Goal: Transaction & Acquisition: Purchase product/service

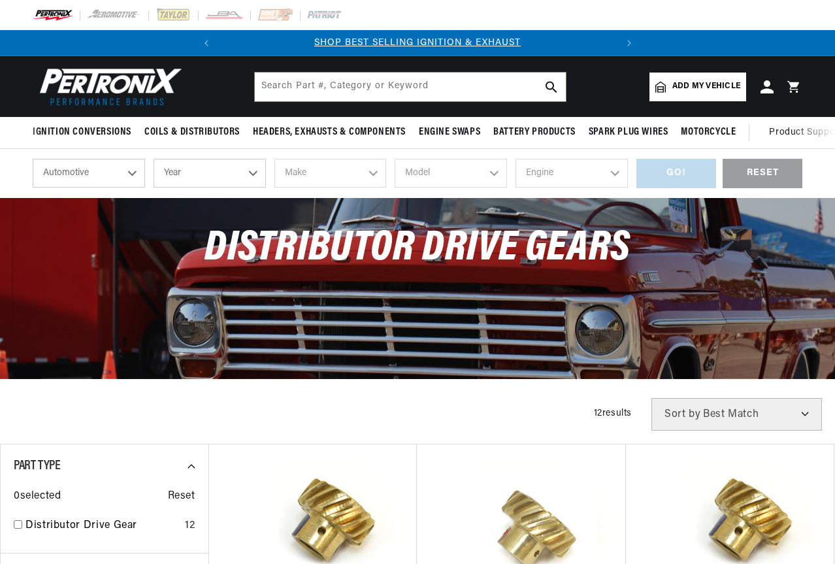
click at [208, 174] on select "Year 2026 2025 2024 2023 2022 2021 2020 2019 2018 2017 2016 2015 2014 2013 2012…" at bounding box center [209, 173] width 112 height 29
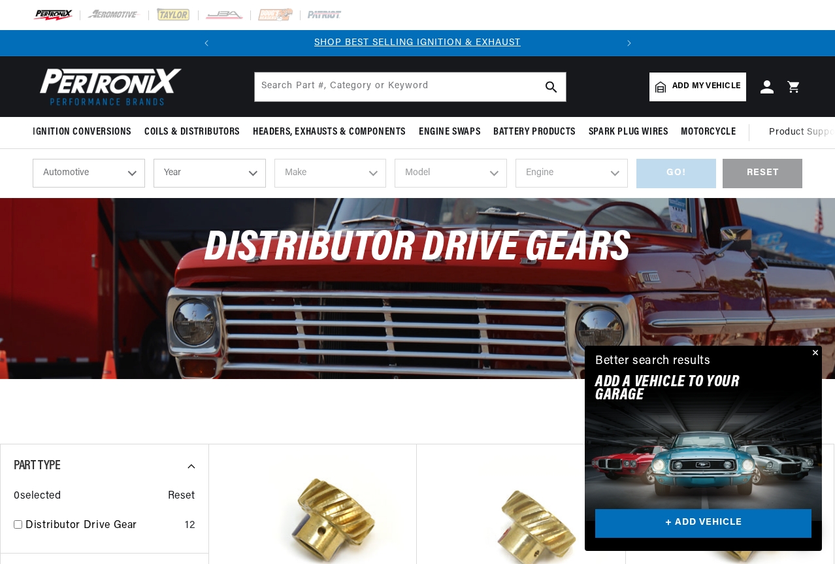
click at [86, 181] on select "Automotive Agricultural Industrial Marine Motorcycle" at bounding box center [89, 173] width 112 height 29
click at [208, 179] on select "Year [DATE] 2025 2024 2023 2022 2021 2020 2019 2018 2017 2016 2015 2014 2013 20…" at bounding box center [209, 173] width 112 height 29
select select "1978"
click at [153, 160] on select "Year [DATE] 2025 2024 2023 2022 2021 2020 2019 2018 2017 2016 2015 2014 2013 20…" at bounding box center [209, 173] width 112 height 29
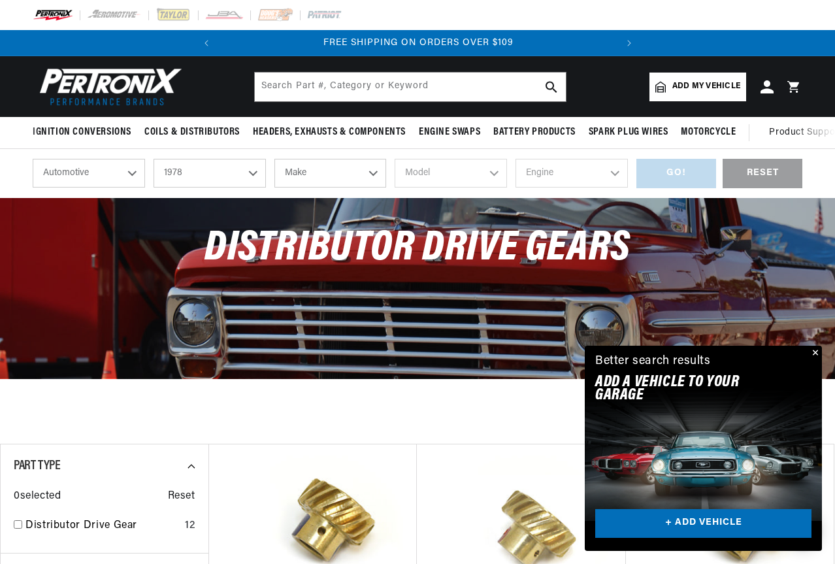
click at [204, 182] on select "2026 2025 2024 2023 2022 2021 2020 2019 2018 2017 2016 2015 2014 2013 2012 2011…" at bounding box center [209, 173] width 112 height 29
click at [153, 160] on select "2026 2025 2024 2023 2022 2021 2020 2019 2018 2017 2016 2015 2014 2013 2012 2011…" at bounding box center [209, 173] width 112 height 29
select select "1977"
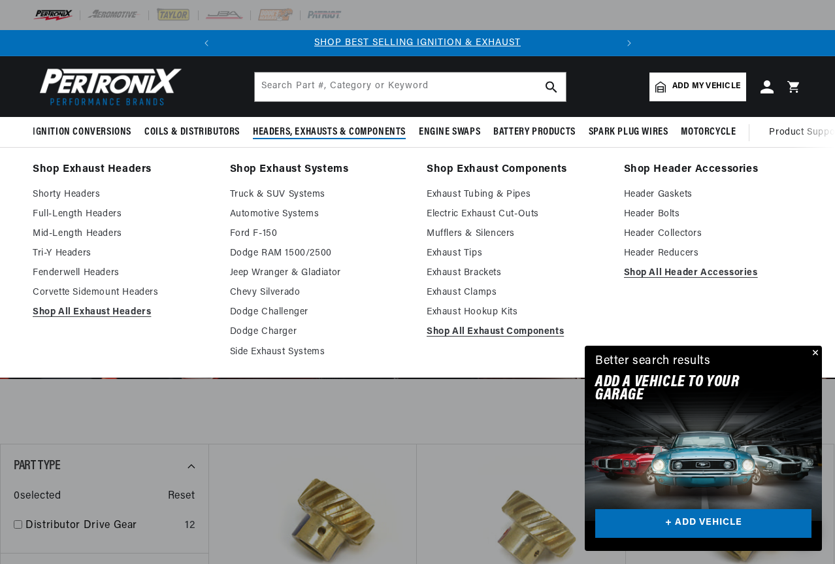
click at [336, 167] on link "Shop Exhaust Systems" at bounding box center [319, 170] width 179 height 18
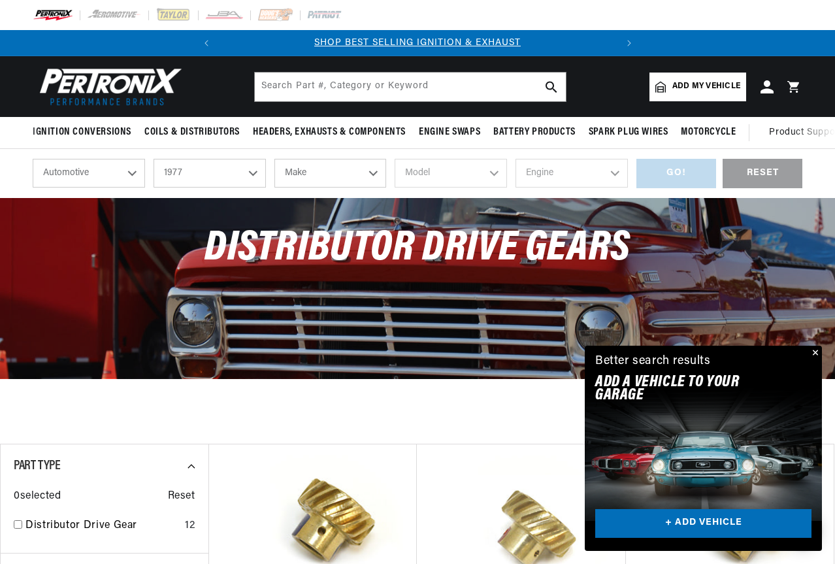
click at [329, 176] on select "Make Alfa Romeo American Motors Audi Avanti BMW Buick Cadillac Checker Chevrole…" at bounding box center [330, 173] width 112 height 29
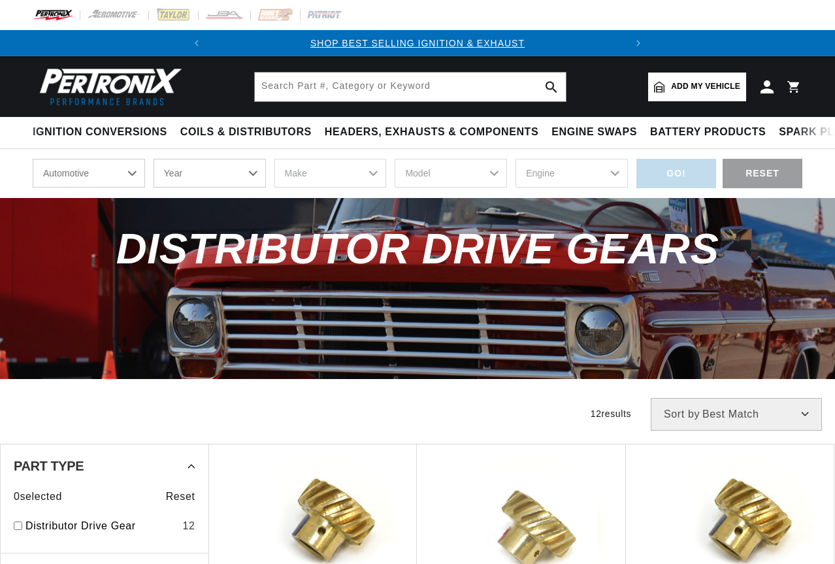
click at [210, 175] on select "Year [DATE] 2025 2024 2023 2022 2021 2020 2019 2018 2017 2016 2015 2014 2013 20…" at bounding box center [209, 173] width 112 height 29
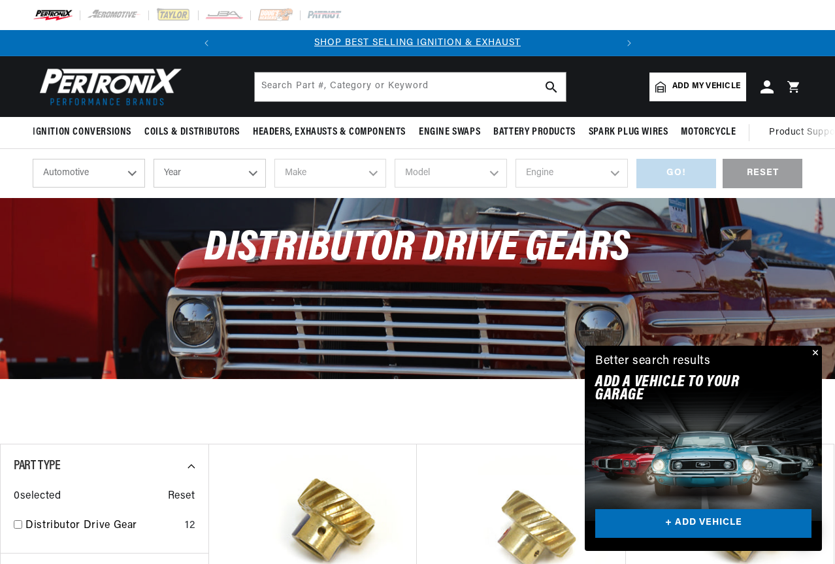
select select "1978"
click at [153, 160] on select "Year [DATE] 2025 2024 2023 2022 2021 2020 2019 2018 2017 2016 2015 2014 2013 20…" at bounding box center [209, 173] width 112 height 29
select select "1978"
click at [317, 172] on select "Make Alfa Romeo American Motors Audi Avanti BMW Buick Cadillac Checker Chevrole…" at bounding box center [330, 173] width 112 height 29
select select "Chevrolet"
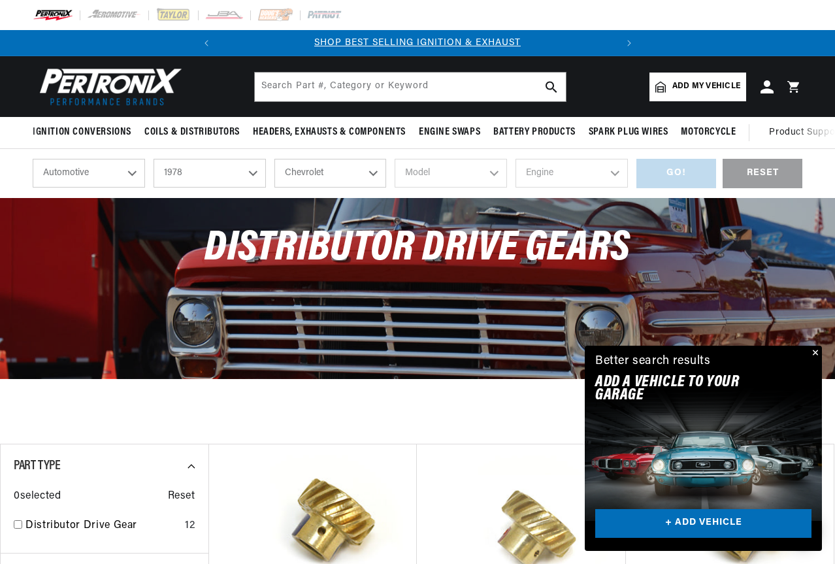
click at [274, 160] on select "Make Alfa Romeo American Motors Audi Avanti BMW Buick Cadillac Checker Chevrole…" at bounding box center [330, 173] width 112 height 29
select select "Chevrolet"
click at [442, 169] on select "Model C10 C10 Suburban C20 C20 Suburban C30 C50 [GEOGRAPHIC_DATA] Caprice Corve…" at bounding box center [450, 173] width 112 height 29
select select "[PERSON_NAME]"
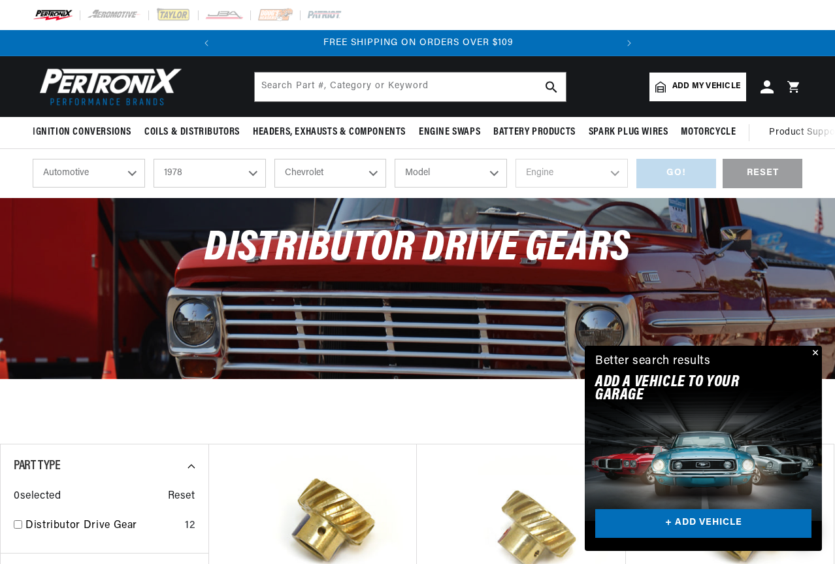
click at [394, 160] on select "Model C10 C10 Suburban C20 C20 Suburban C30 C50 [GEOGRAPHIC_DATA] Caprice Corve…" at bounding box center [450, 173] width 112 height 29
select select "[PERSON_NAME]"
click at [535, 174] on select "Engine 3.8L 4.4L 5.0L 5.7L 6.6L 7.4L" at bounding box center [571, 173] width 112 height 29
select select "5.7L"
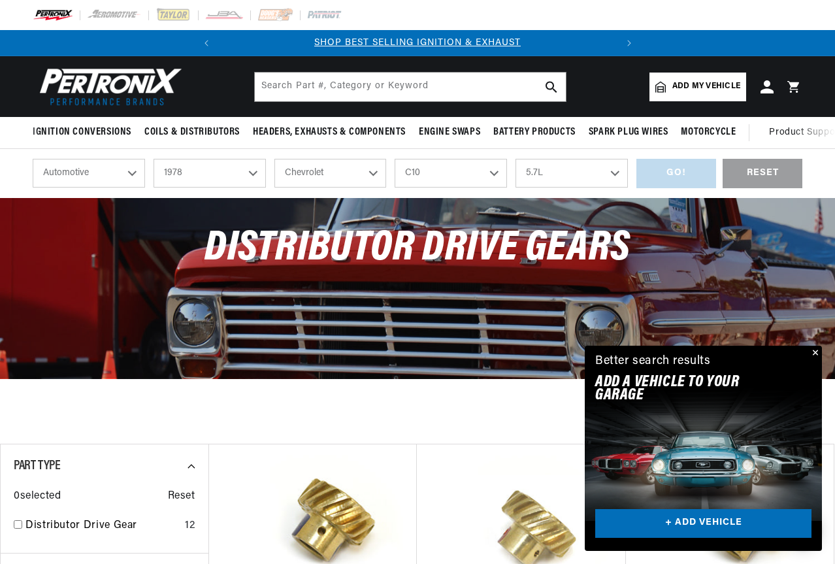
click at [515, 160] on select "Engine 3.8L 4.4L 5.0L 5.7L 6.6L 7.4L" at bounding box center [571, 173] width 112 height 29
select select "5.7L"
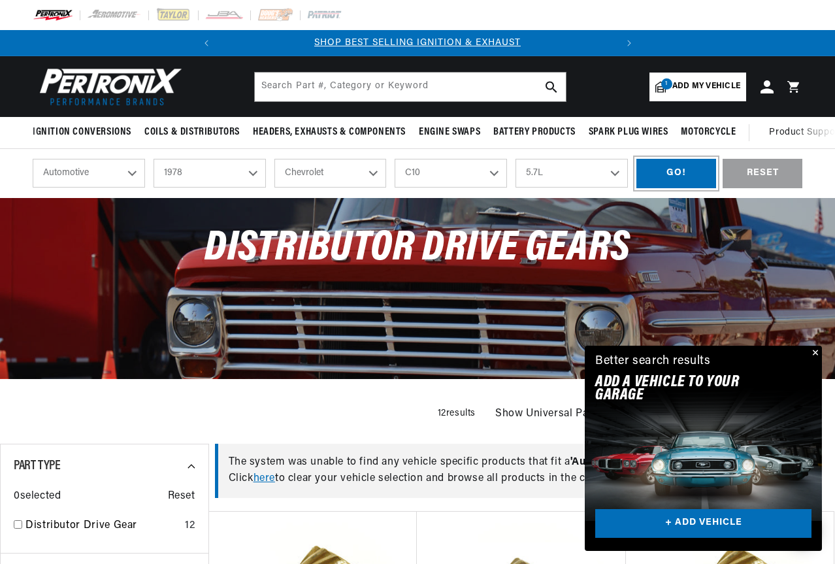
click at [668, 182] on div "GO!" at bounding box center [676, 173] width 80 height 29
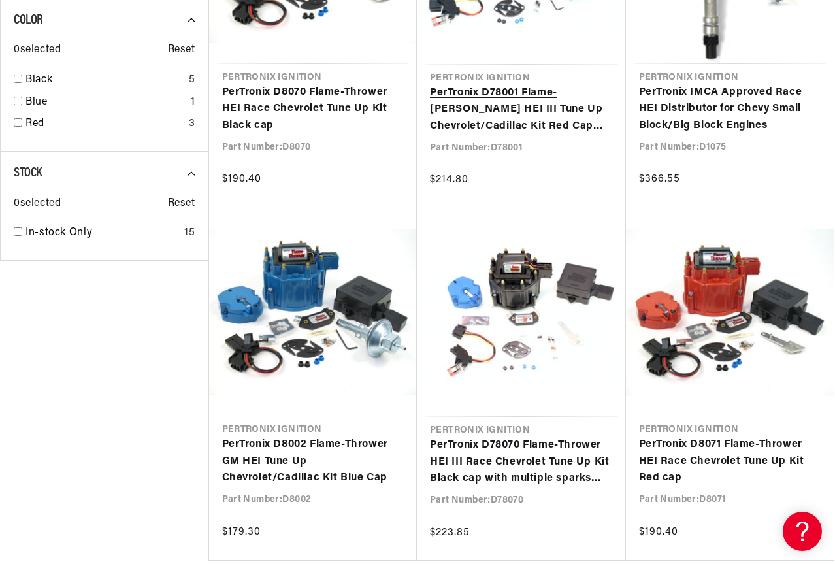
scroll to position [1110, 0]
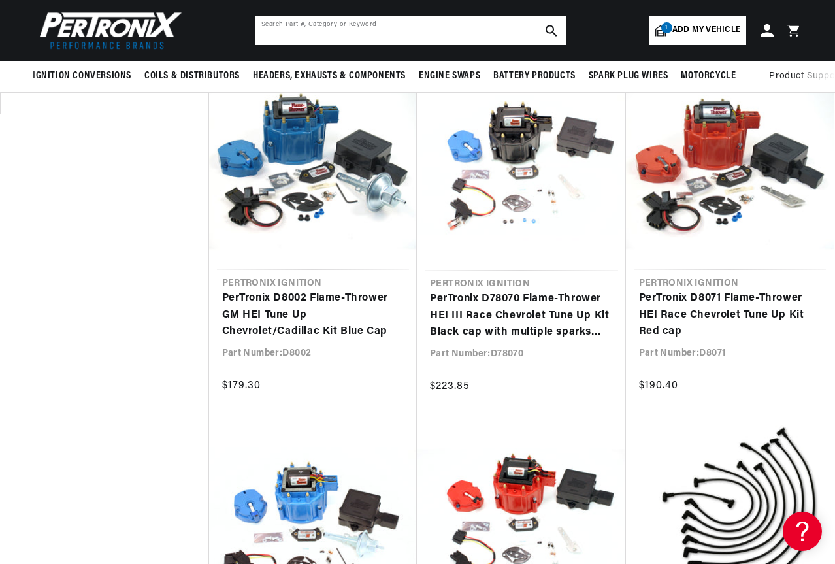
click at [362, 20] on input "text" at bounding box center [410, 30] width 311 height 29
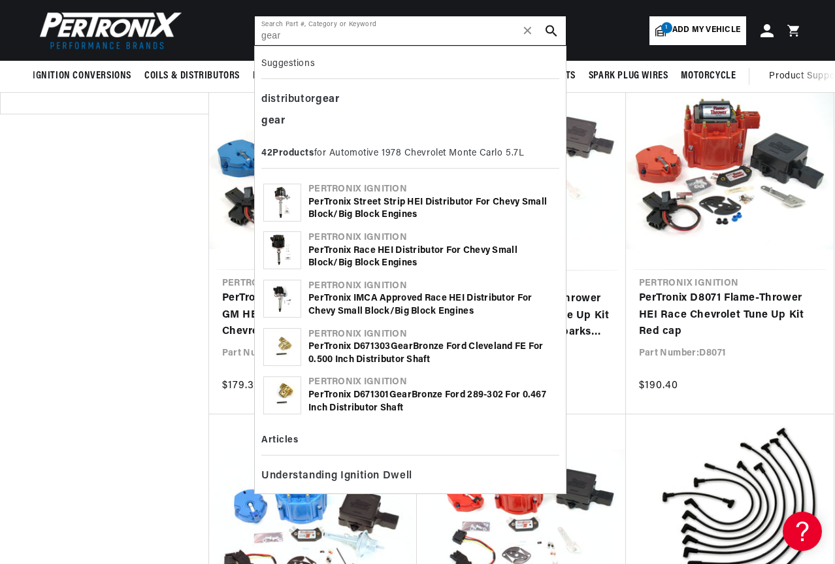
type input "distributor gear"
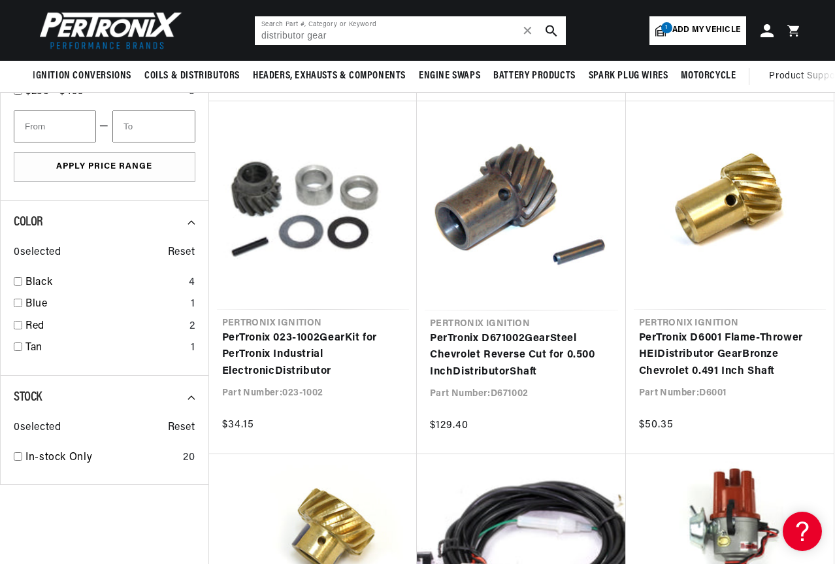
scroll to position [0, 91]
